Goal: Task Accomplishment & Management: Use online tool/utility

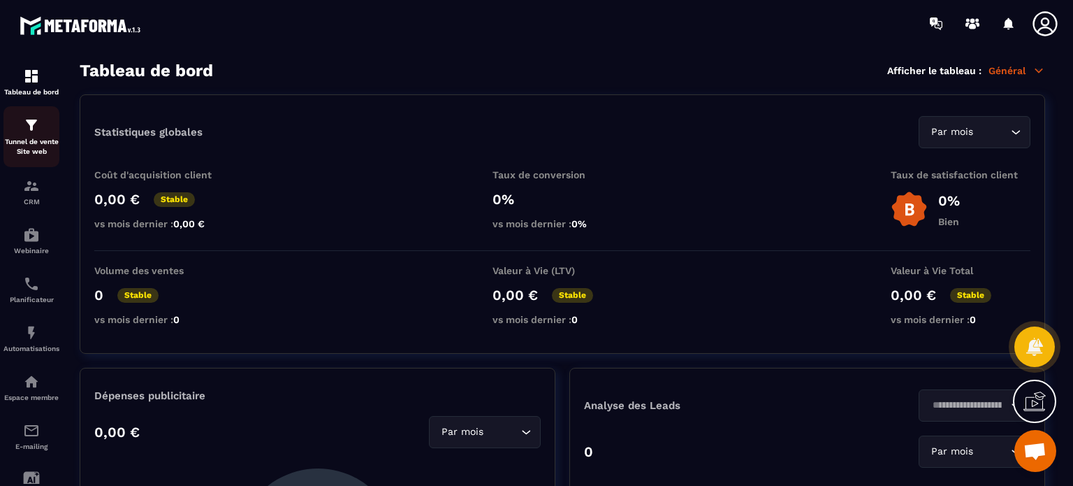
click at [20, 124] on div "Tunnel de vente Site web" at bounding box center [31, 137] width 56 height 40
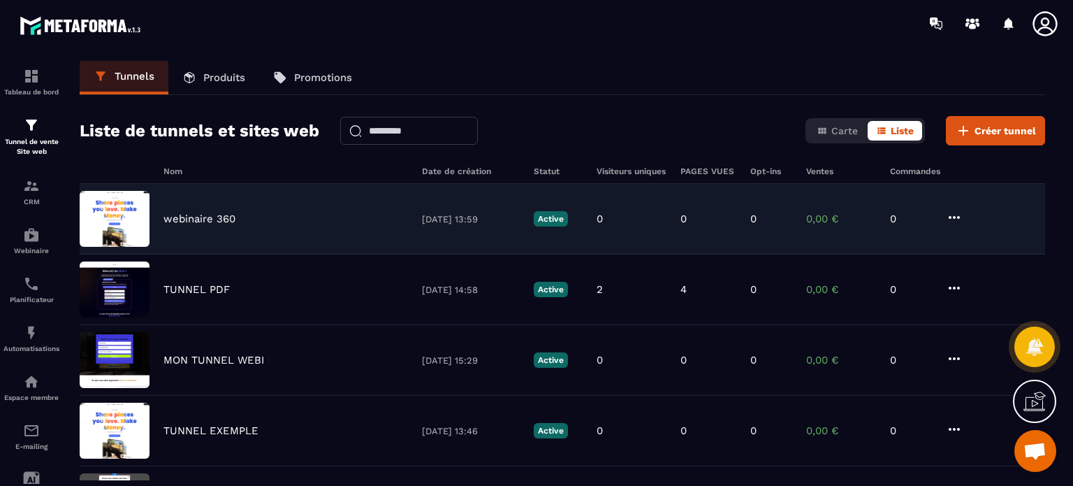
click at [208, 208] on div "webinaire 360 [DATE] 13:59 Active 0 0 0 0,00 € 0" at bounding box center [563, 219] width 966 height 71
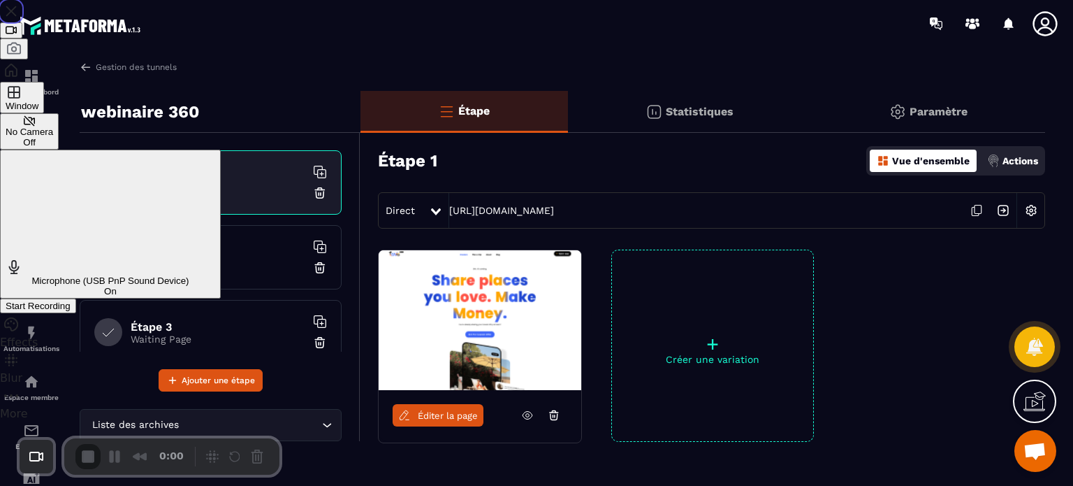
click at [215, 259] on div "Microphone (USB PnP Sound Device) On" at bounding box center [111, 278] width 210 height 38
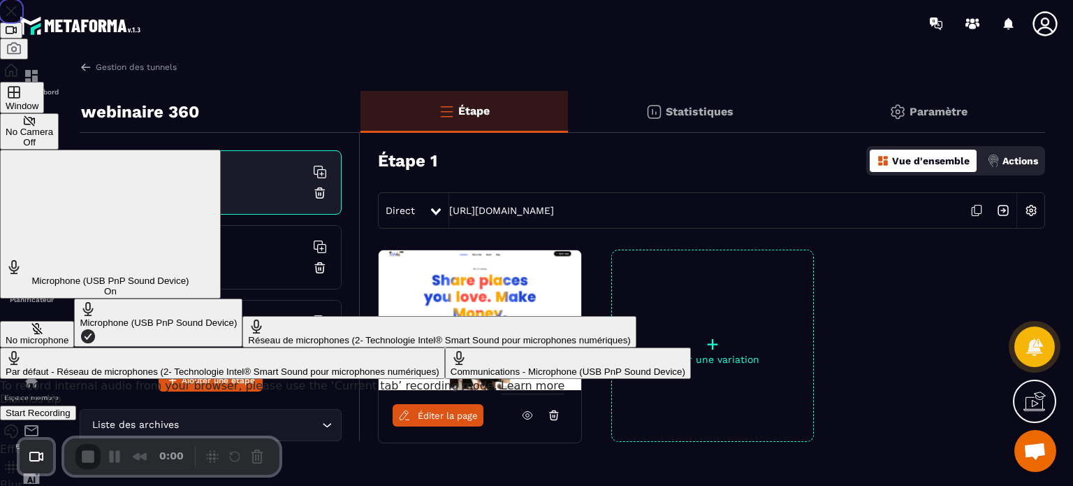
click at [74, 321] on button "No microphone" at bounding box center [37, 334] width 74 height 27
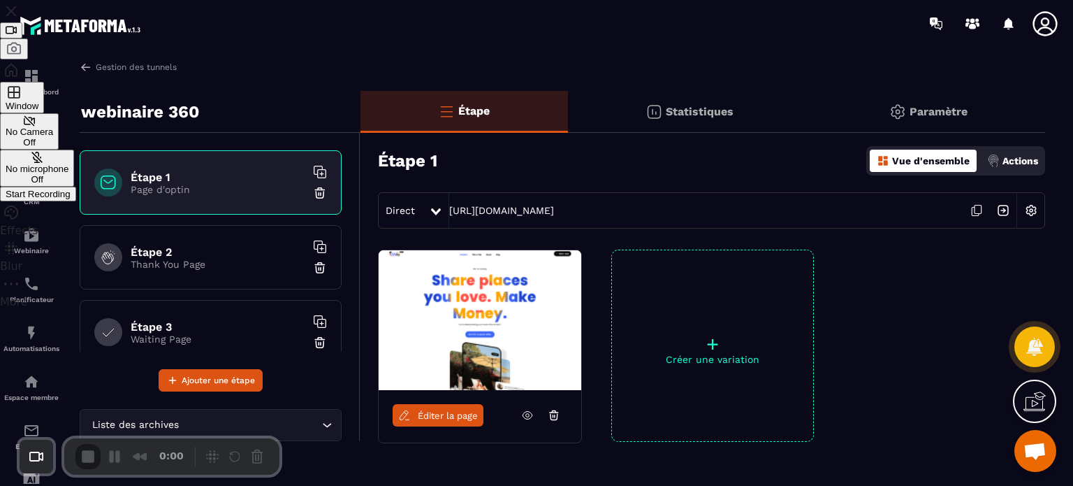
click at [71, 199] on span "Start Recording" at bounding box center [38, 194] width 65 height 10
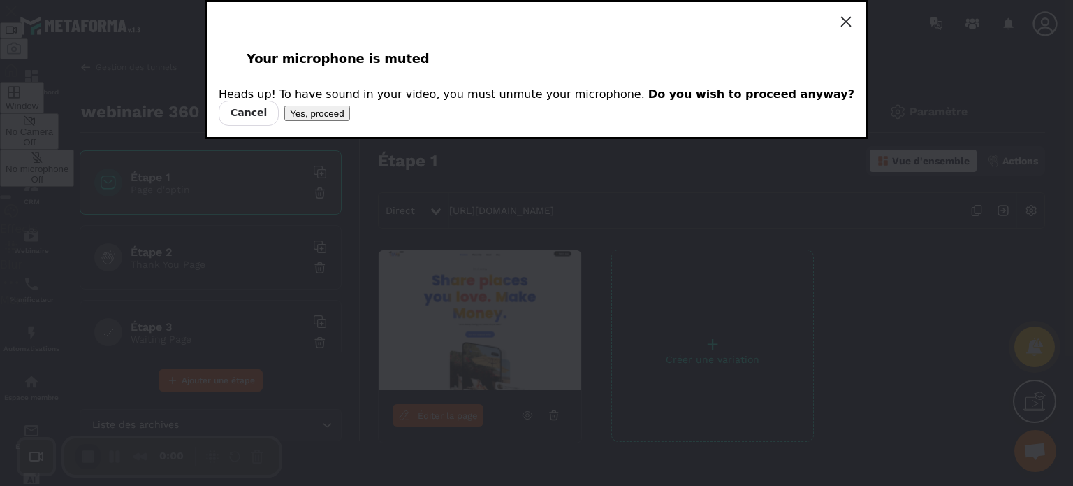
click at [344, 119] on span "Yes, proceed" at bounding box center [317, 113] width 54 height 10
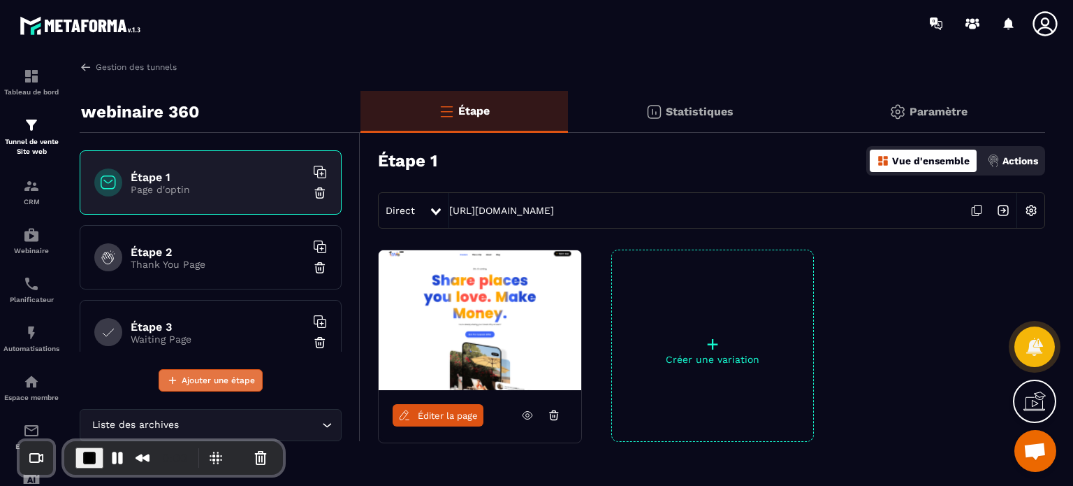
click at [223, 371] on button "Ajouter une étape" at bounding box center [211, 380] width 104 height 22
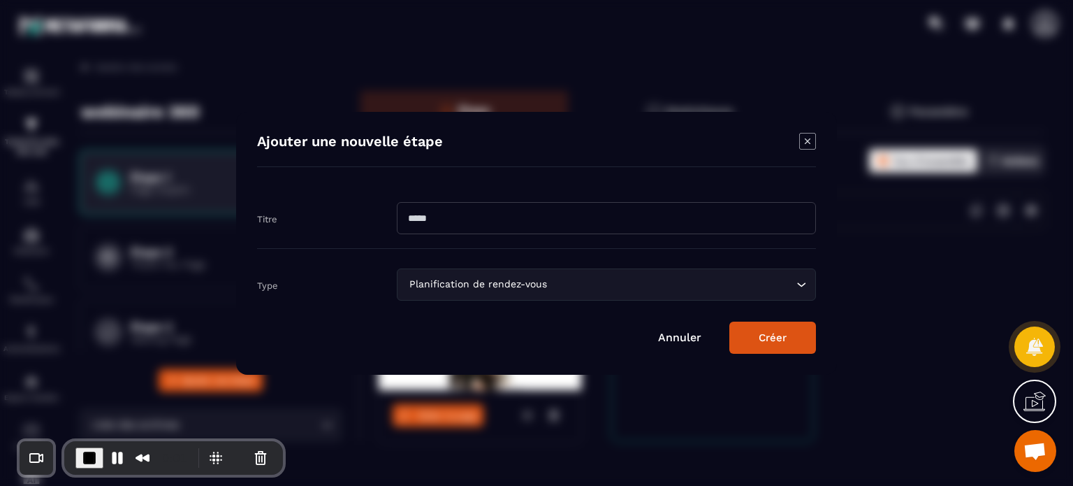
click at [426, 220] on input "Modal window" at bounding box center [606, 218] width 419 height 32
type input "*"
type input "*******"
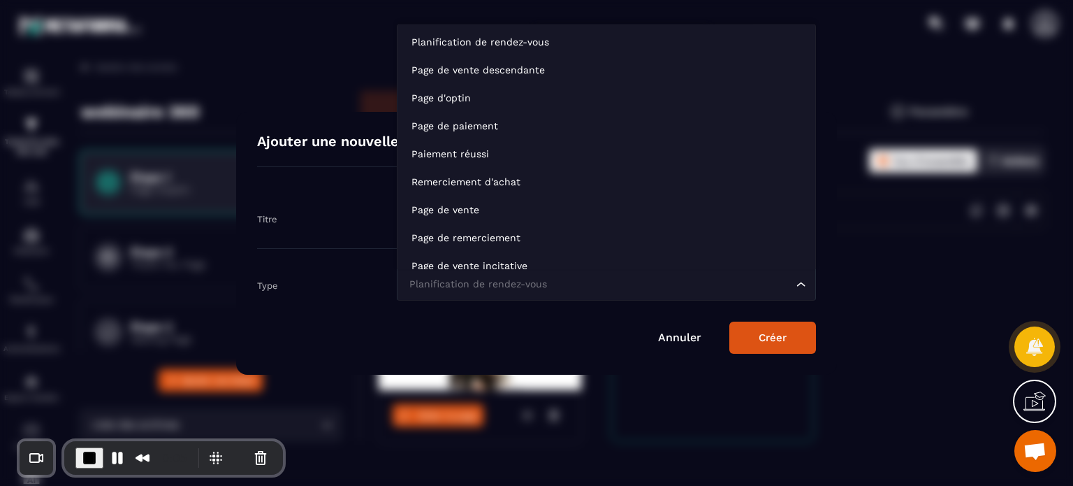
click at [408, 287] on div "Planification de rendez-vous" at bounding box center [600, 284] width 390 height 15
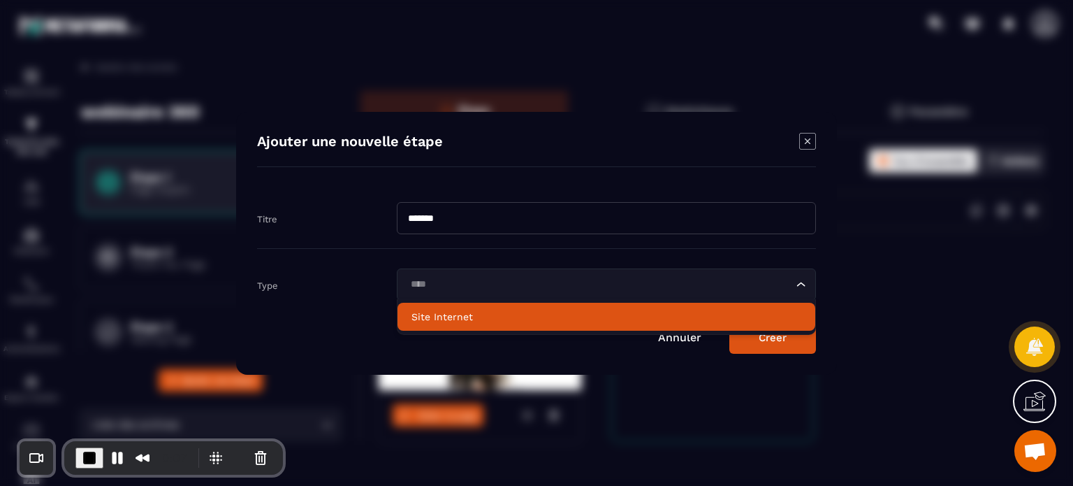
type input "****"
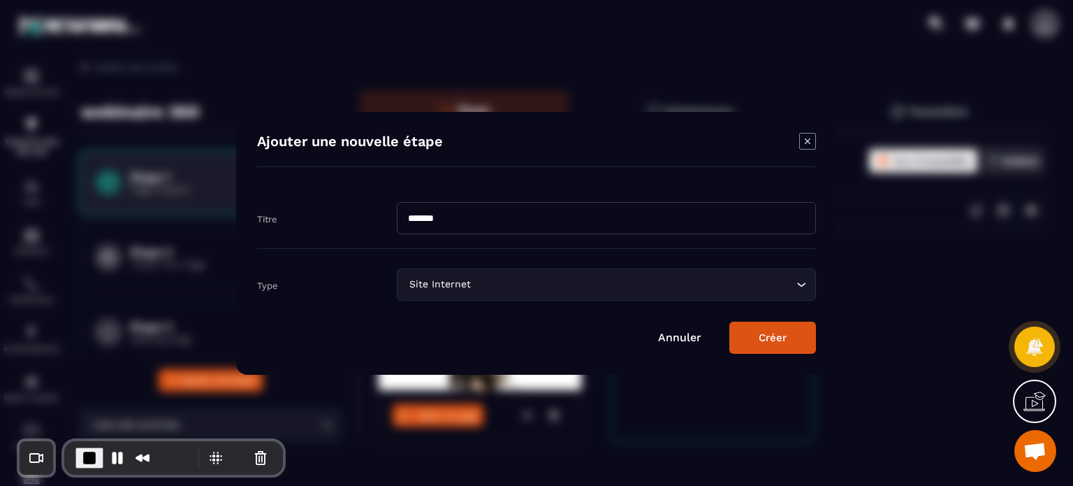
click at [775, 326] on button "Créer" at bounding box center [773, 337] width 87 height 32
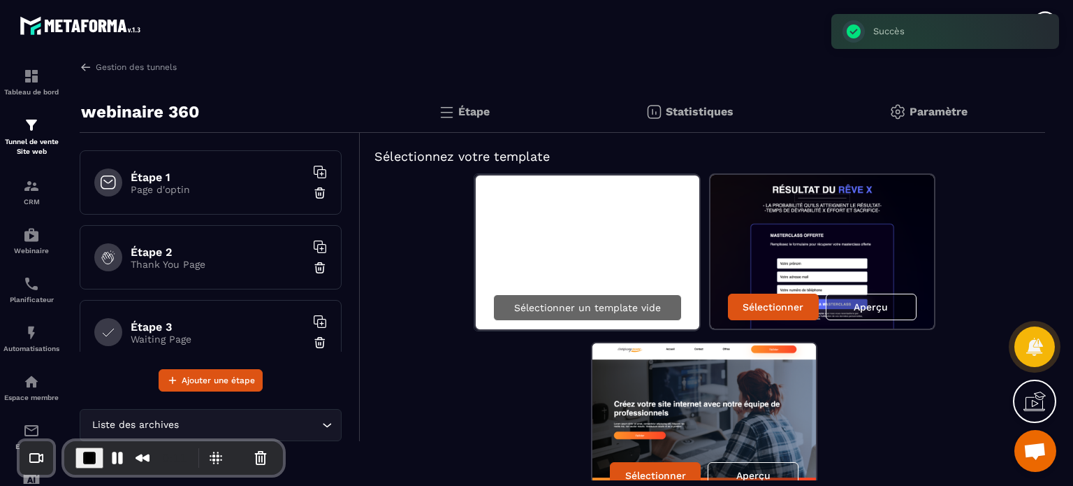
click at [588, 307] on p "Sélectionner un template vide" at bounding box center [587, 307] width 147 height 11
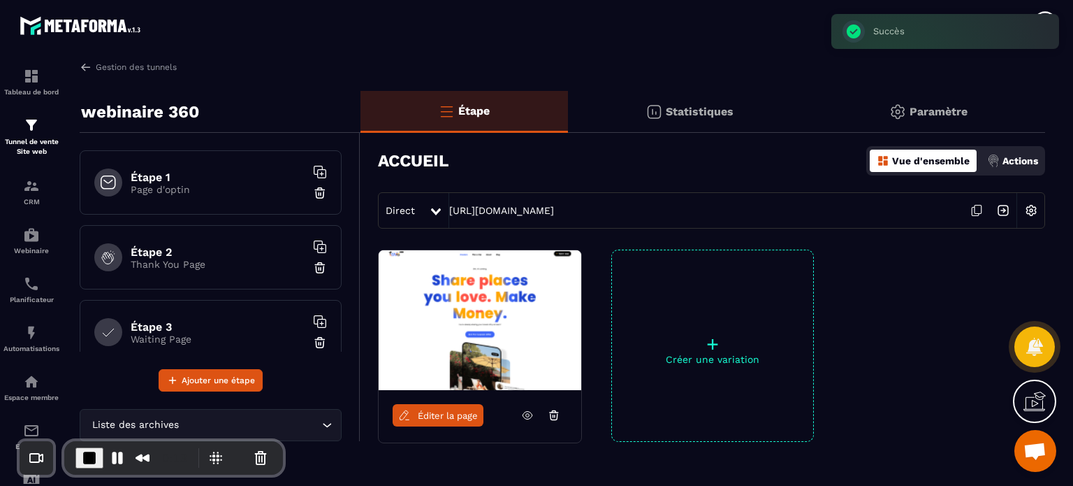
click at [424, 414] on span "Éditer la page" at bounding box center [448, 415] width 60 height 10
